Goal: Task Accomplishment & Management: Manage account settings

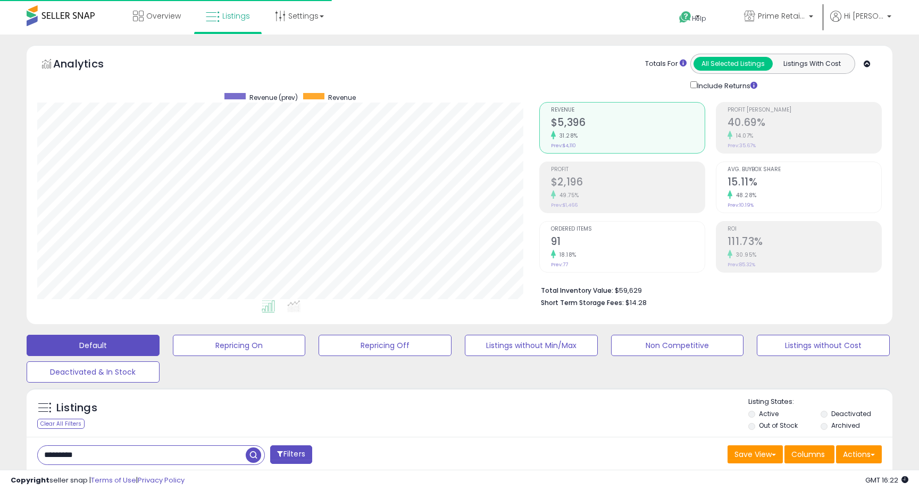
select select "*********"
click at [817, 10] on link "Prime Retail Solution" at bounding box center [778, 17] width 85 height 35
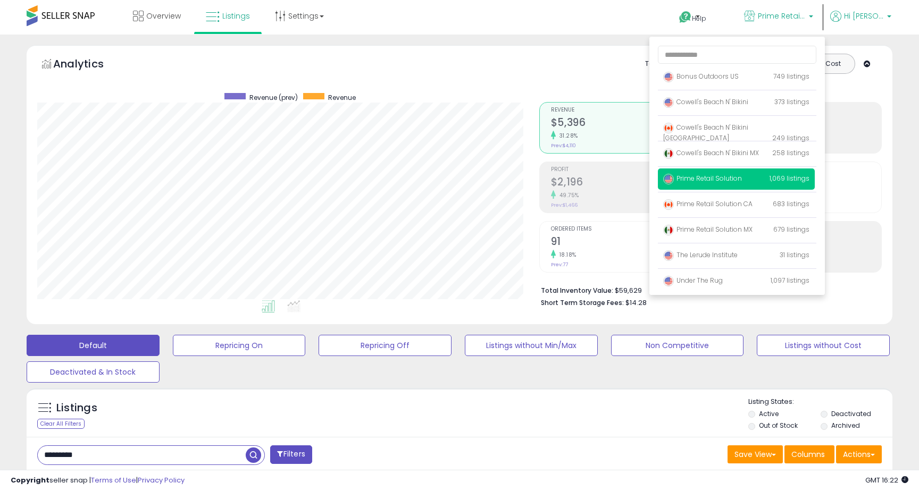
click at [881, 21] on span "Hi [PERSON_NAME]" at bounding box center [864, 16] width 40 height 11
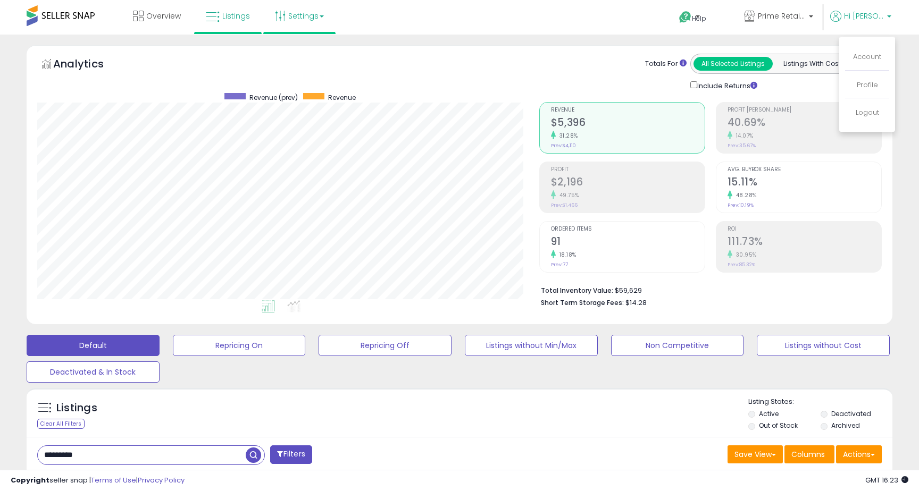
click at [290, 10] on link "Settings" at bounding box center [299, 16] width 65 height 32
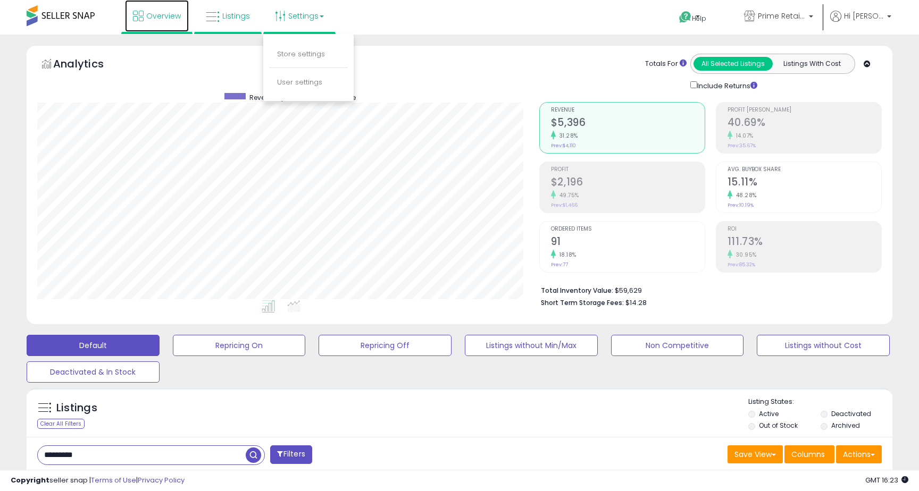
click at [180, 16] on link "Overview" at bounding box center [157, 16] width 64 height 32
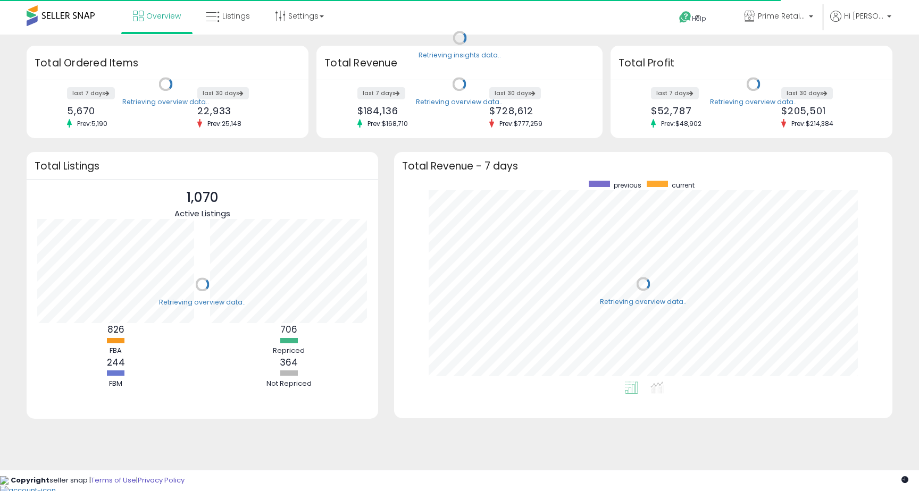
scroll to position [201, 477]
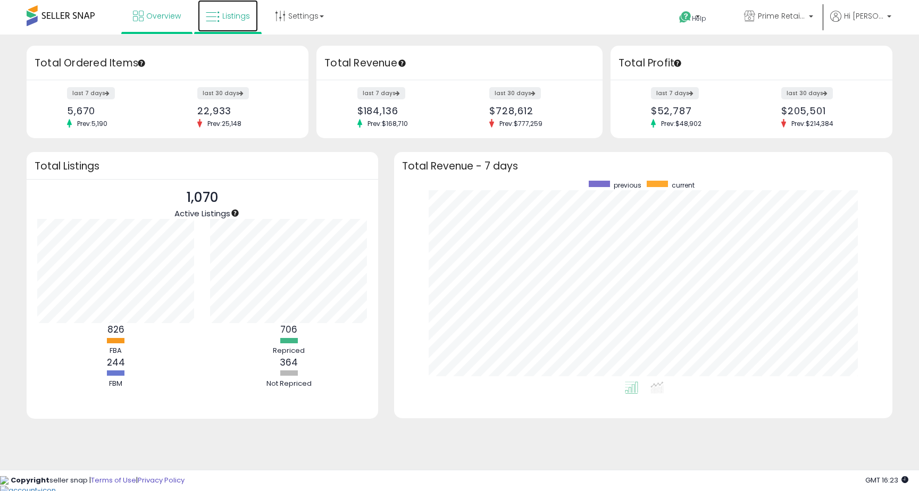
click at [235, 14] on span "Listings" at bounding box center [236, 16] width 28 height 11
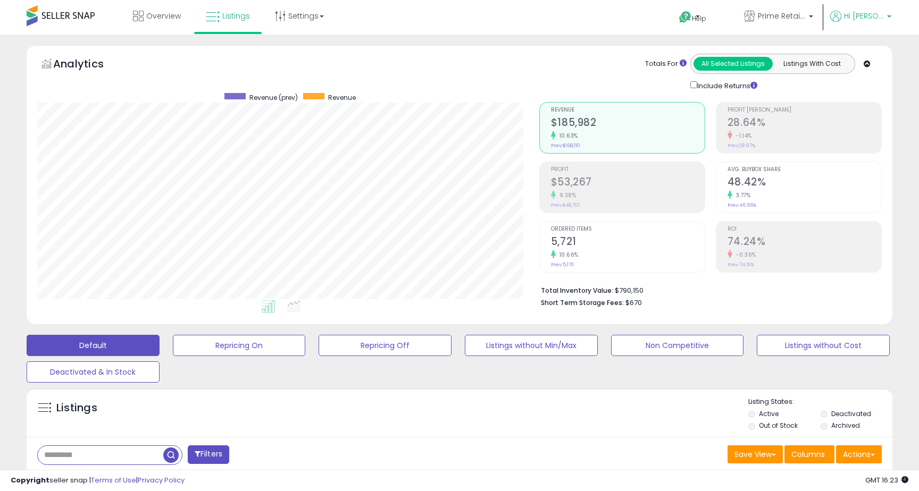
click at [866, 27] on link "Hi [PERSON_NAME]" at bounding box center [860, 23] width 61 height 24
click at [866, 63] on li "Account" at bounding box center [867, 57] width 44 height 27
click at [866, 56] on link "Account" at bounding box center [867, 57] width 28 height 10
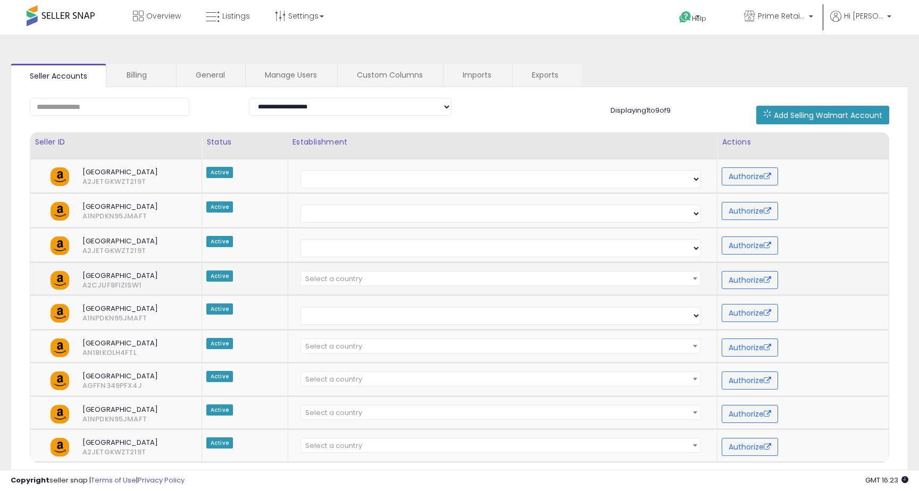
scroll to position [1, 0]
